Goal: Find specific page/section: Find specific page/section

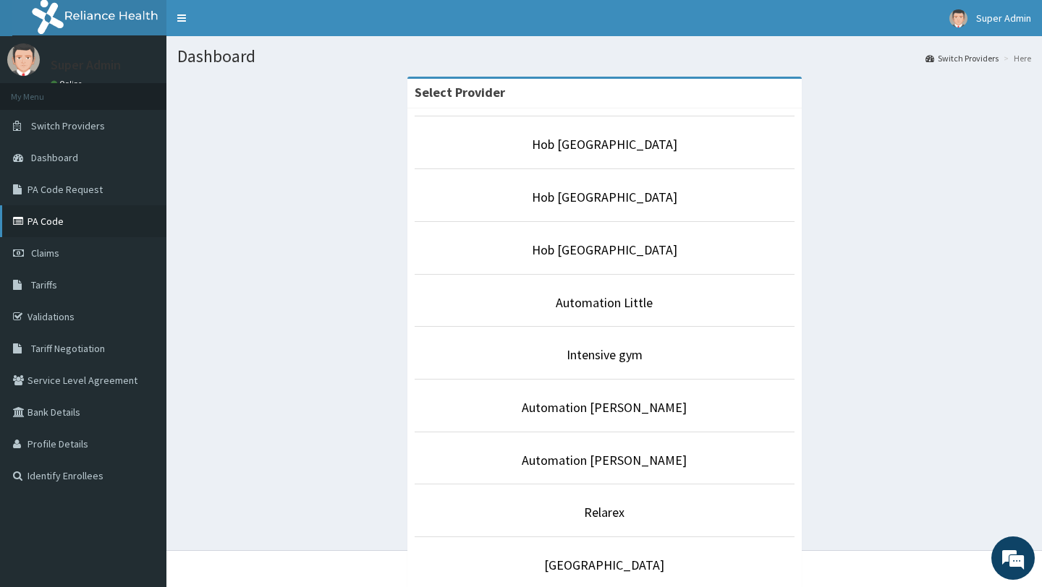
click at [50, 223] on link "PA Code" at bounding box center [83, 221] width 166 height 32
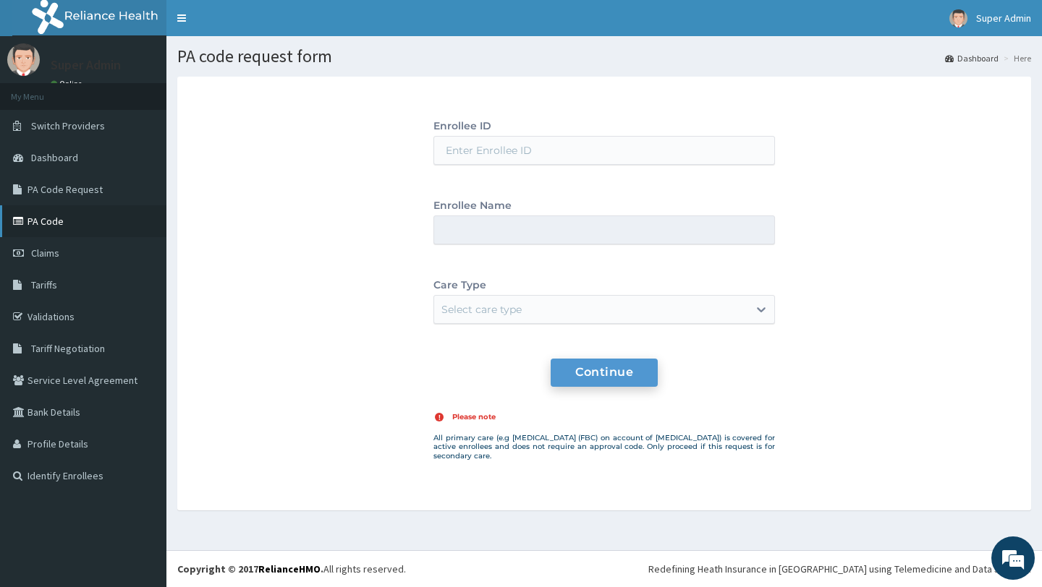
click at [59, 224] on link "PA Code" at bounding box center [83, 221] width 166 height 32
